Goal: Use online tool/utility: Use online tool/utility

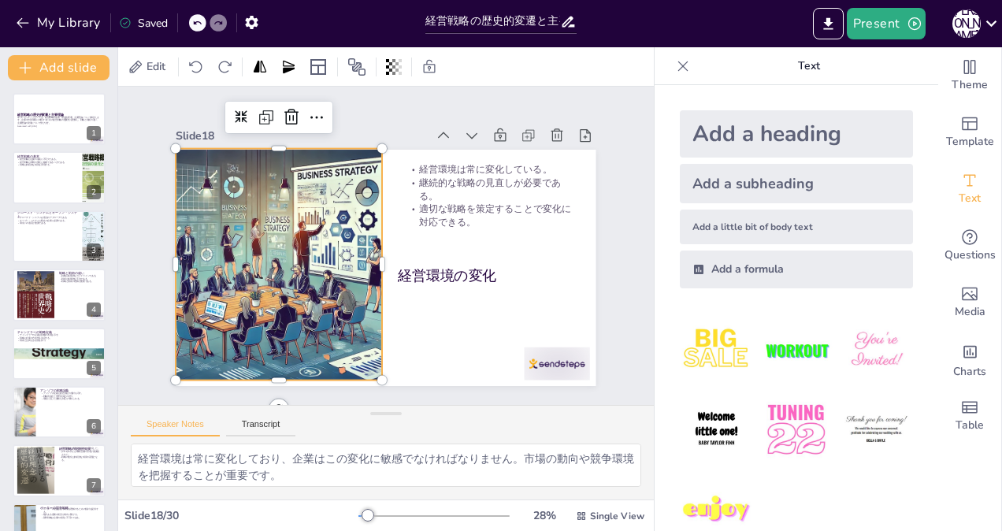
scroll to position [809, 0]
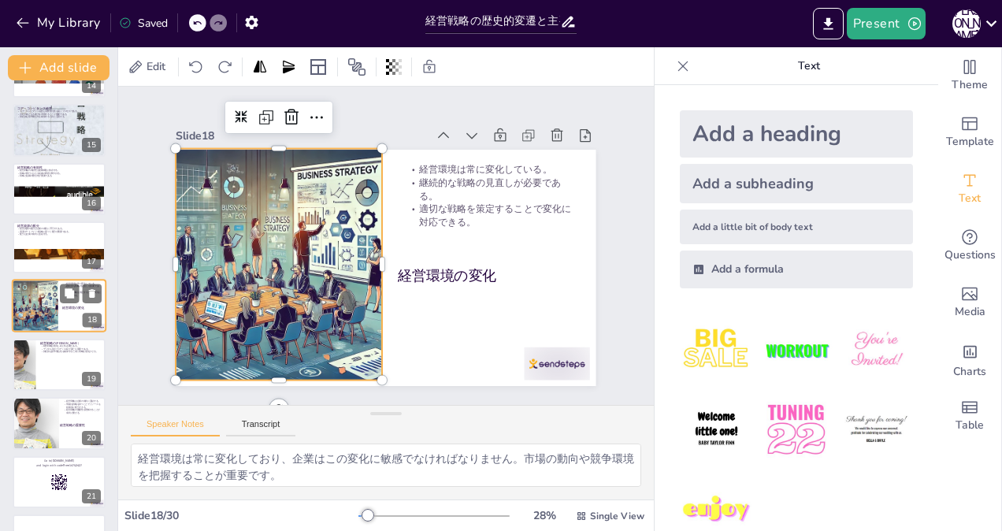
checkbox input "true"
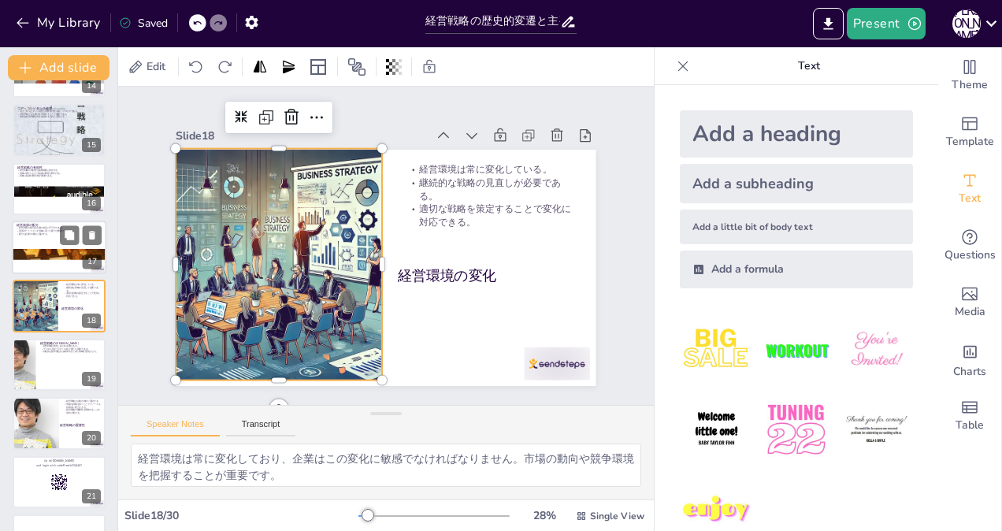
checkbox input "true"
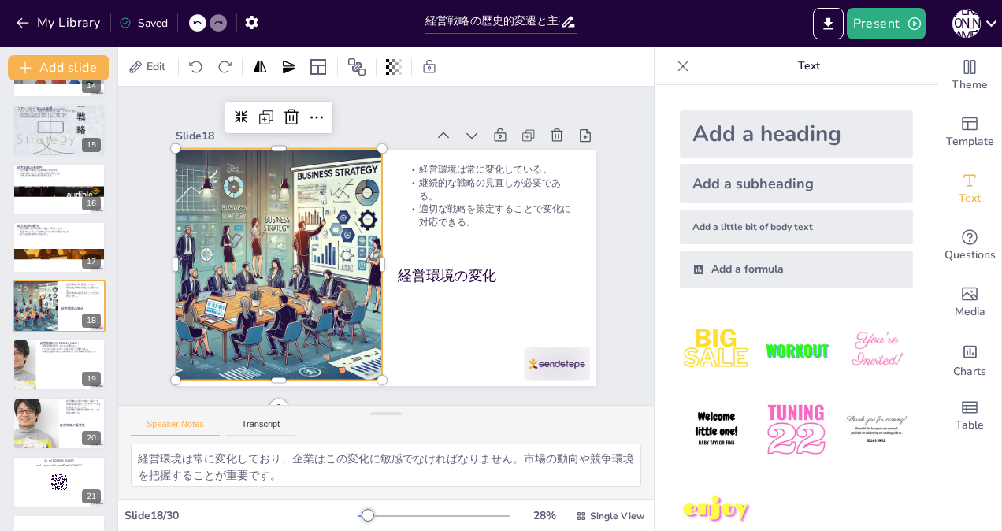
checkbox input "true"
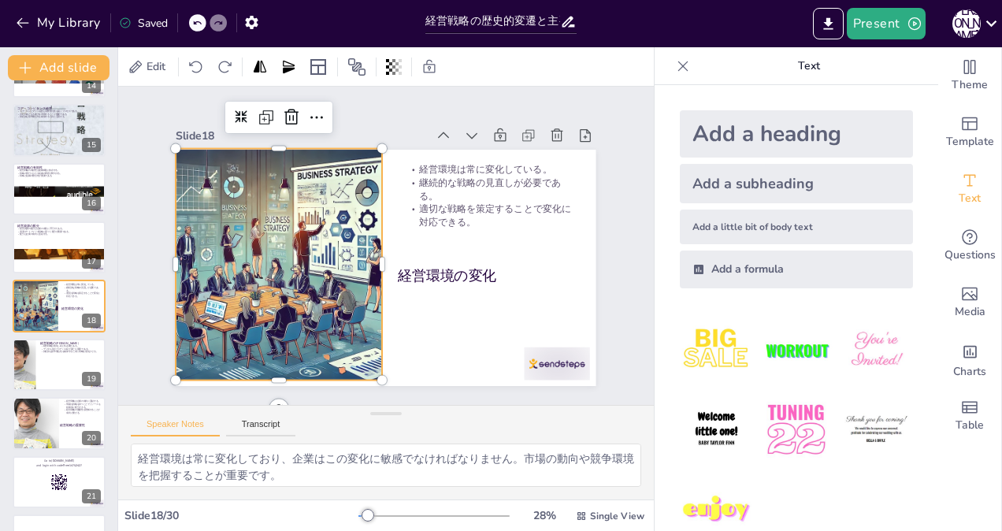
checkbox input "true"
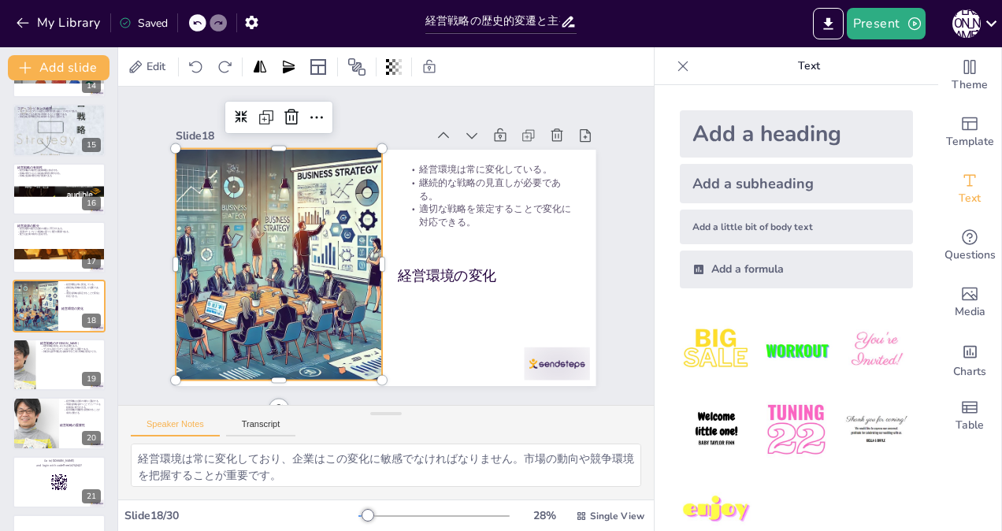
checkbox input "true"
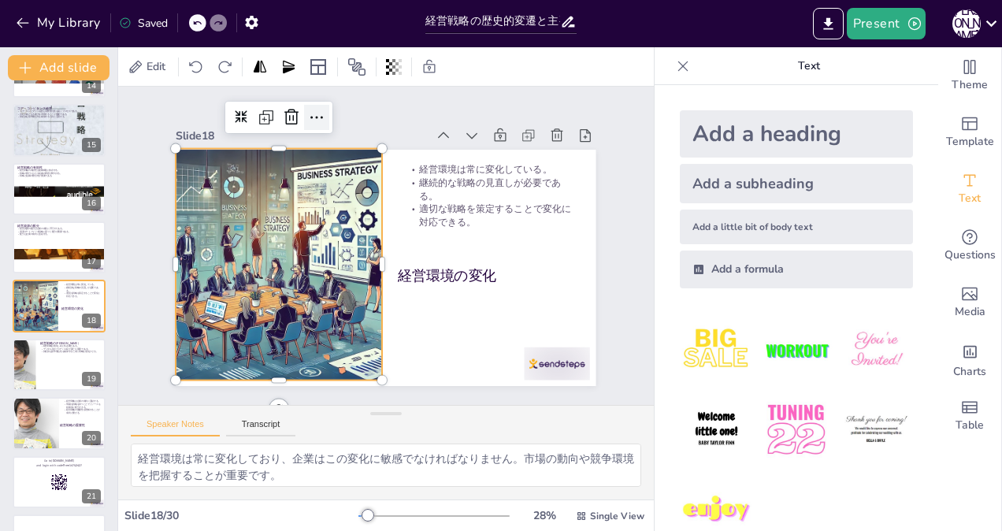
checkbox input "true"
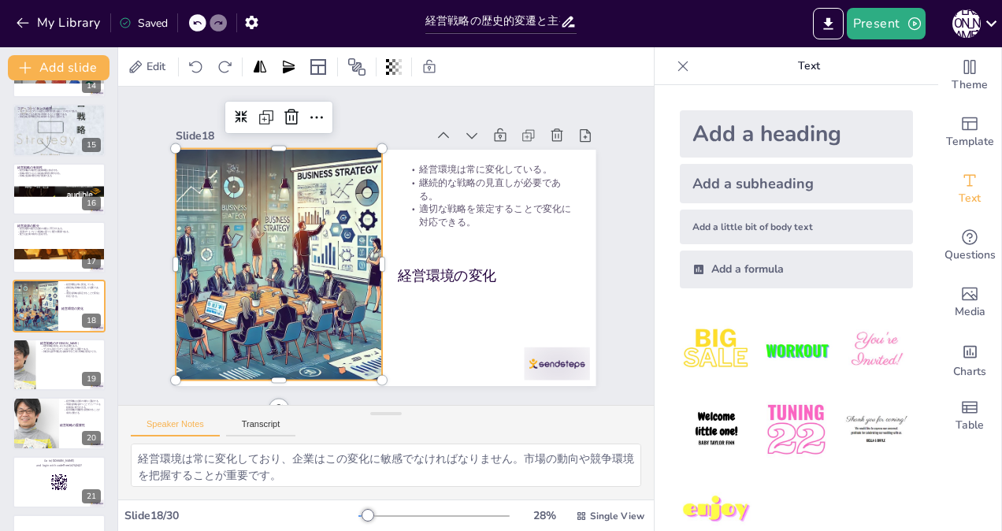
checkbox input "true"
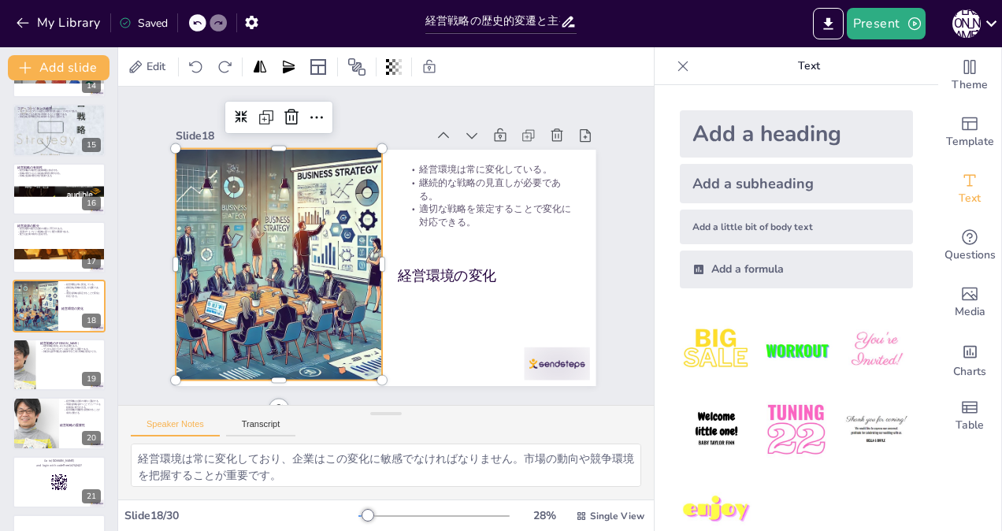
checkbox input "true"
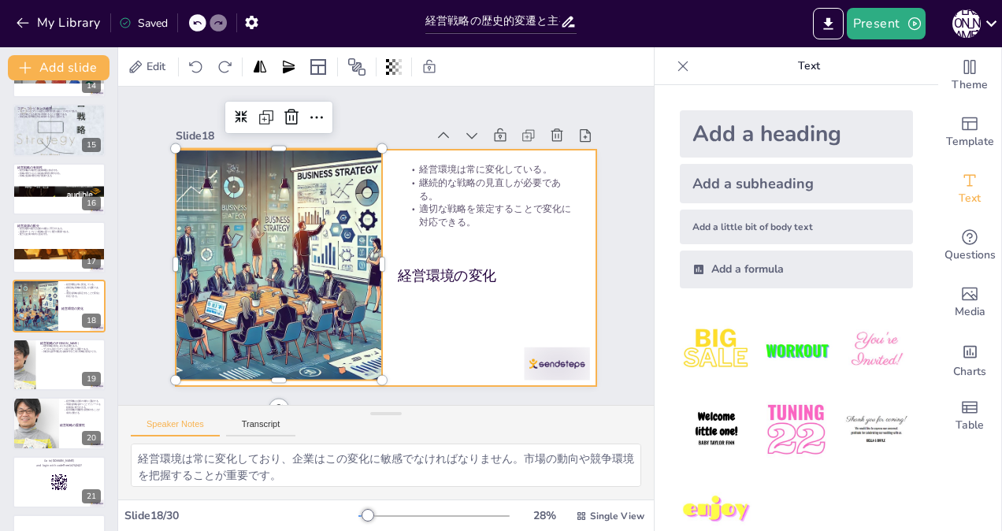
checkbox input "true"
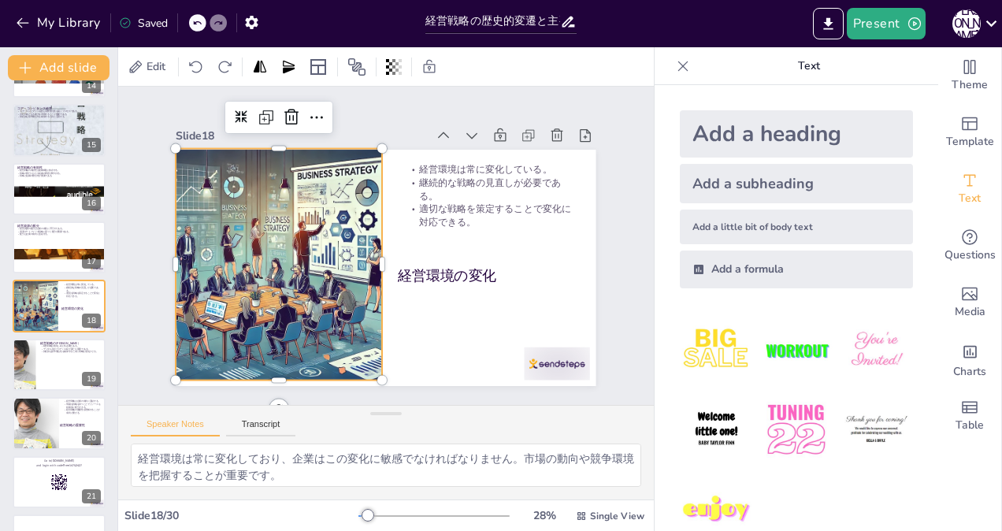
checkbox input "true"
